Goal: Task Accomplishment & Management: Manage account settings

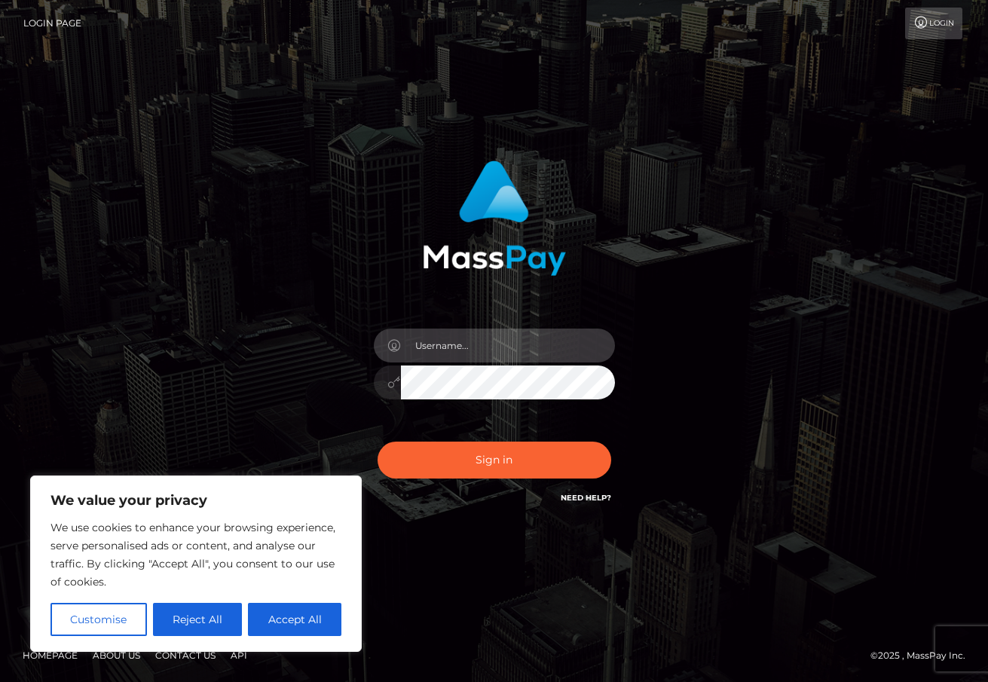
click at [478, 357] on input "text" at bounding box center [508, 346] width 214 height 34
type input "duquesne.rahm"
click at [378, 442] on button "Sign in" at bounding box center [495, 460] width 234 height 37
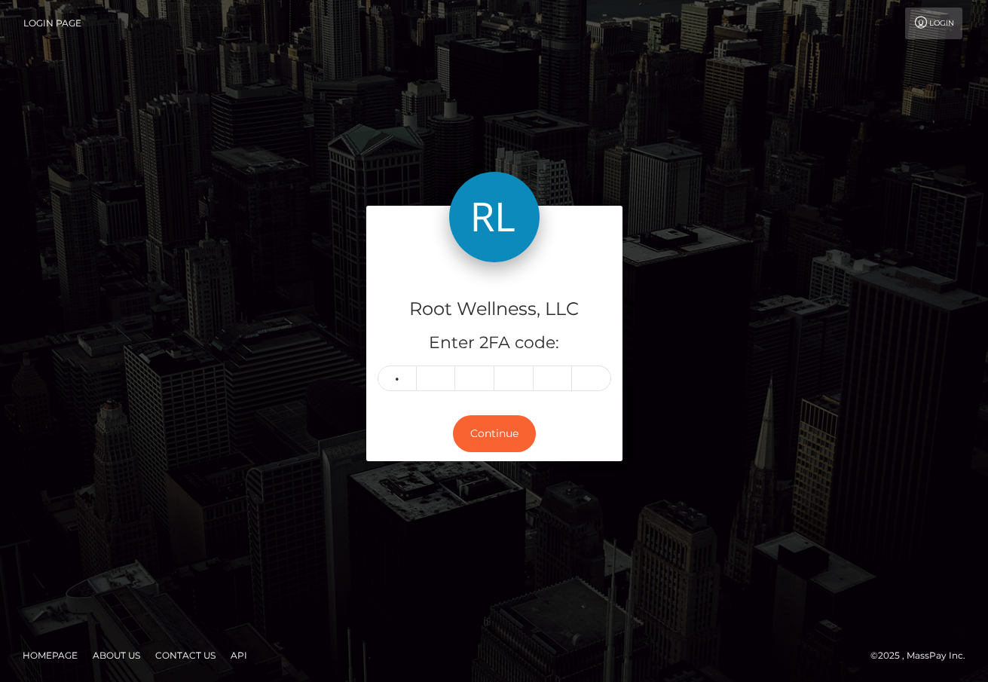
type input "9"
type input "2"
type input "5"
type input "4"
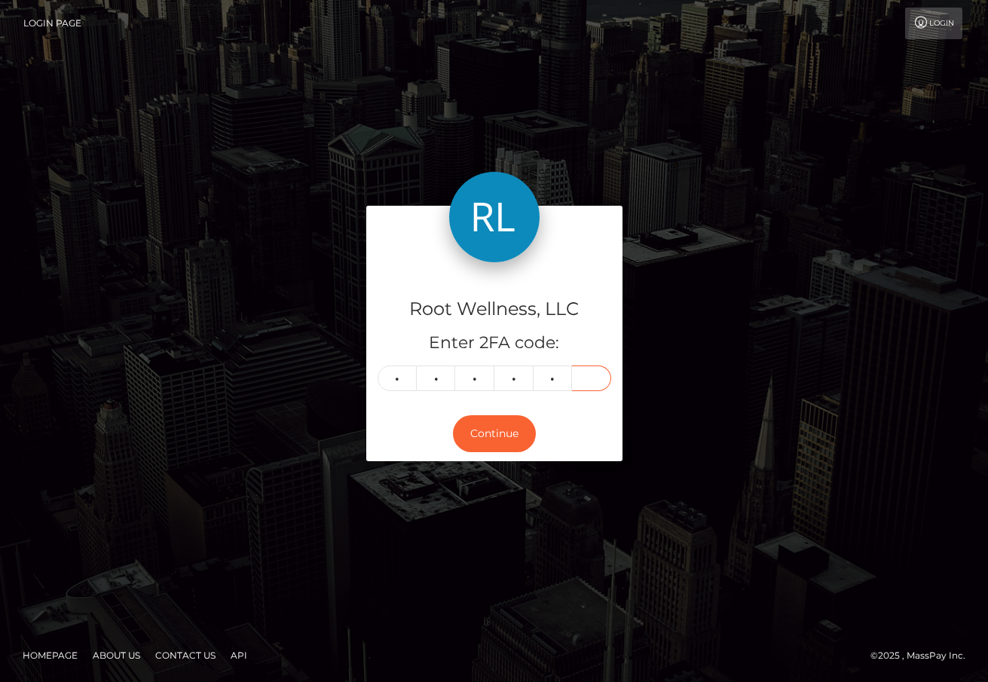
type input "8"
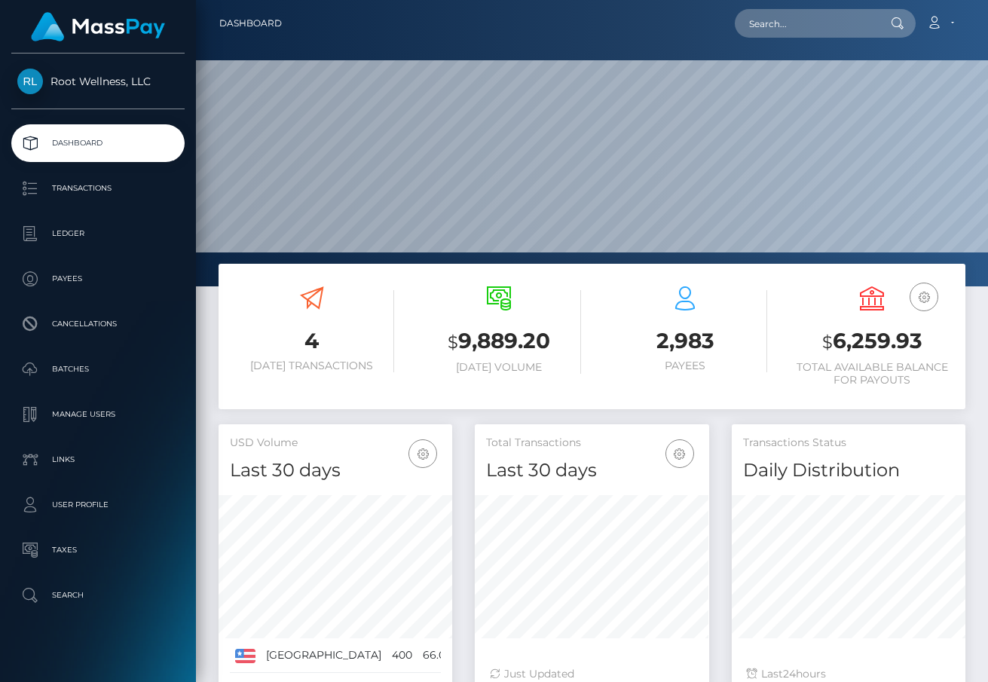
scroll to position [267, 234]
